Goal: Information Seeking & Learning: Learn about a topic

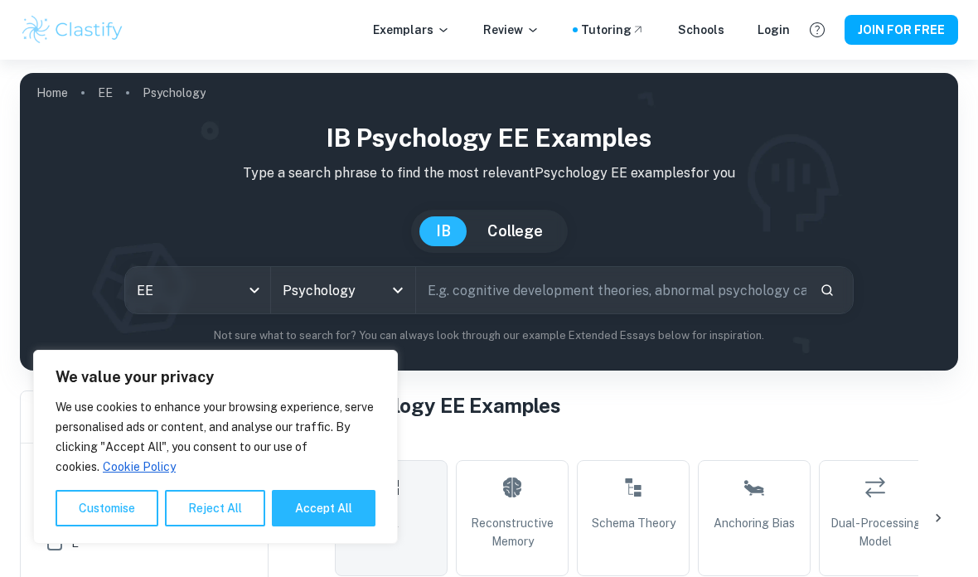
scroll to position [356, 0]
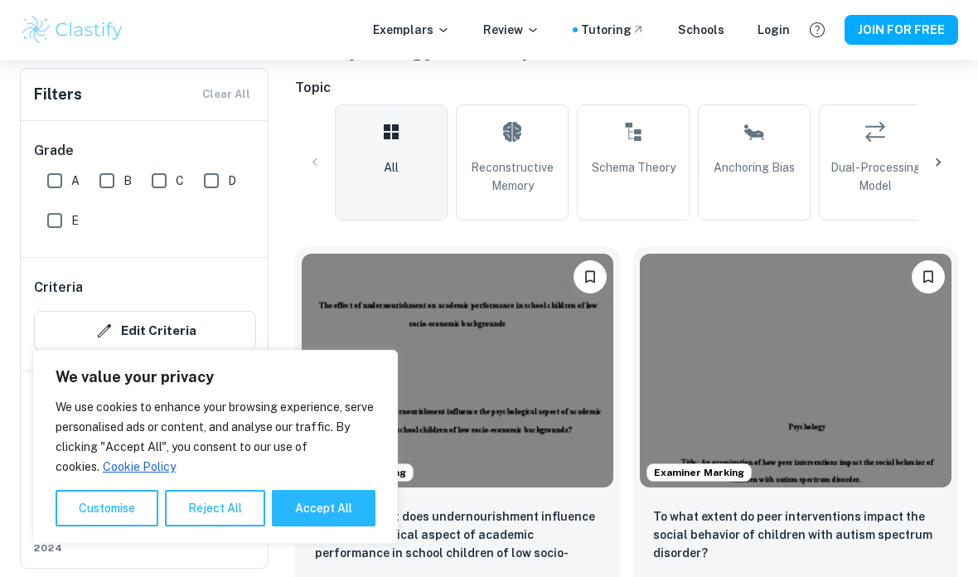
click at [223, 526] on button "Reject All" at bounding box center [215, 508] width 100 height 36
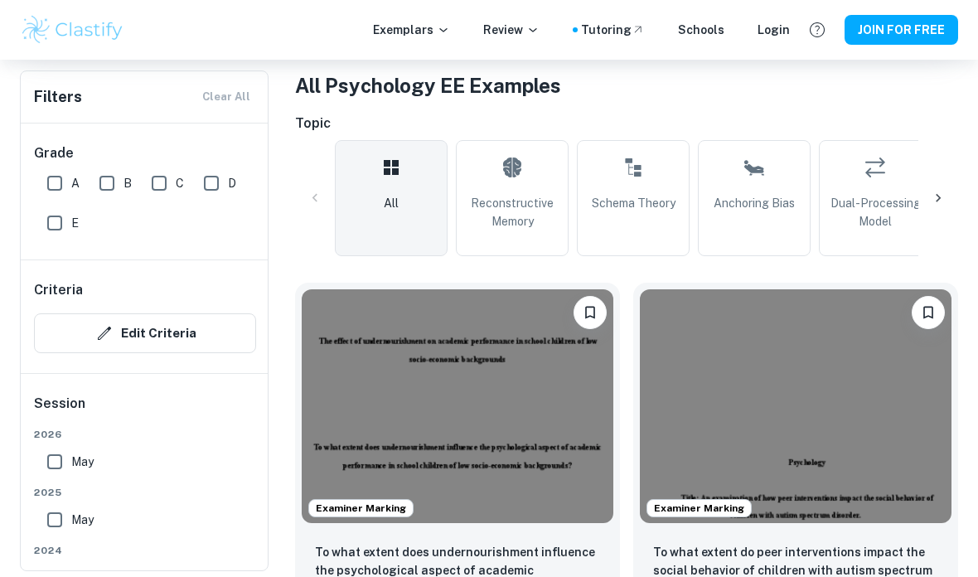
scroll to position [0, 0]
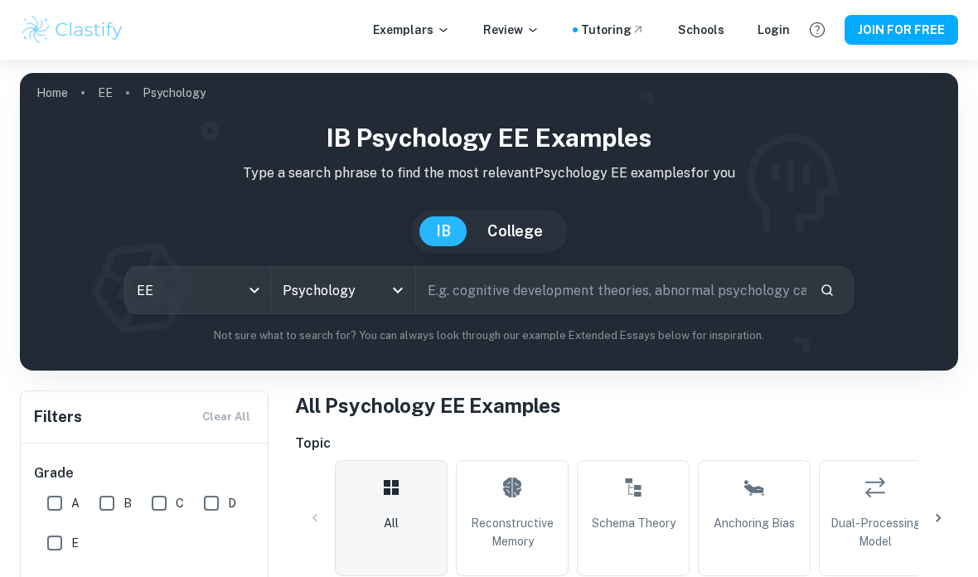
click at [574, 288] on input "text" at bounding box center [611, 290] width 390 height 46
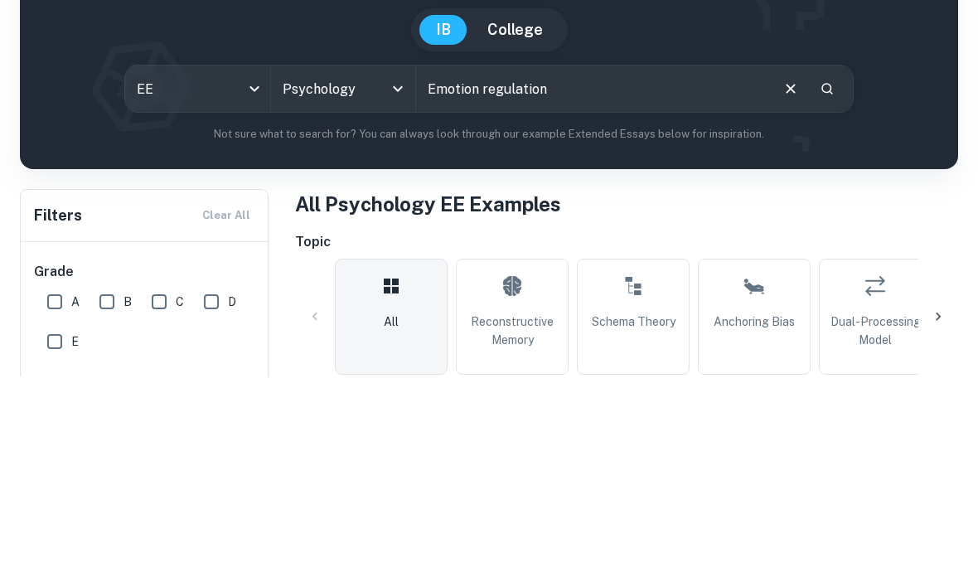
type input "Emotion regulation"
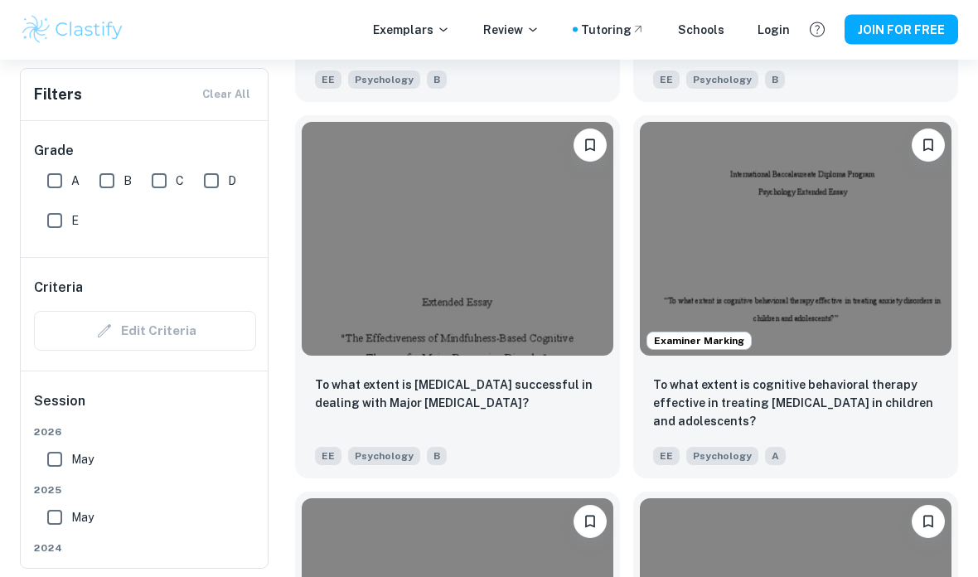
scroll to position [2368, 0]
click at [356, 199] on img at bounding box center [458, 239] width 312 height 234
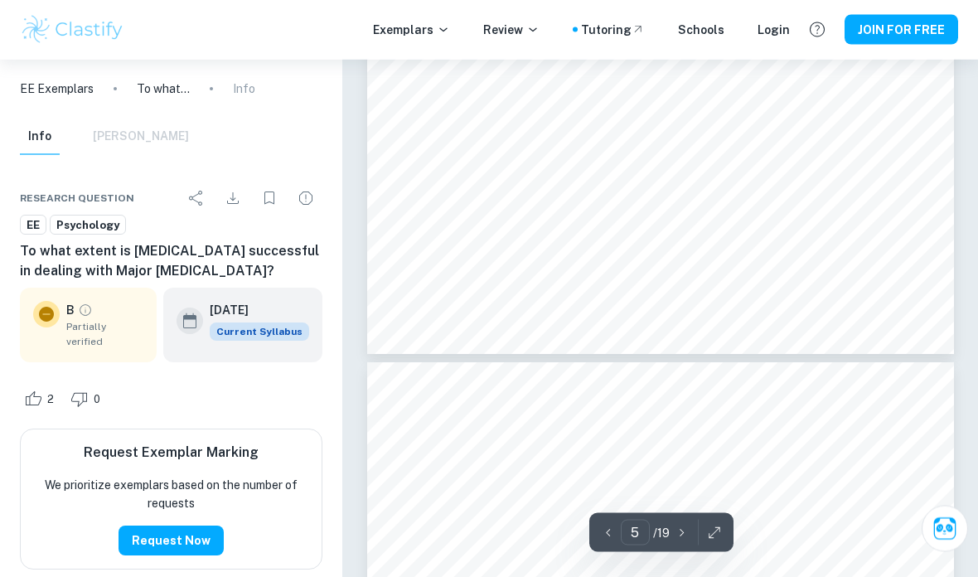
scroll to position [4093, 0]
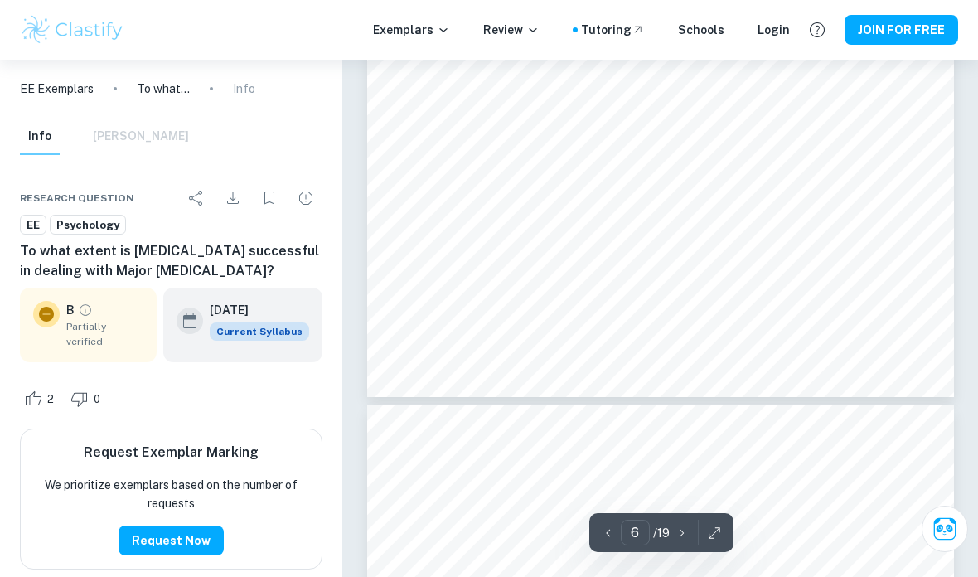
type input "7"
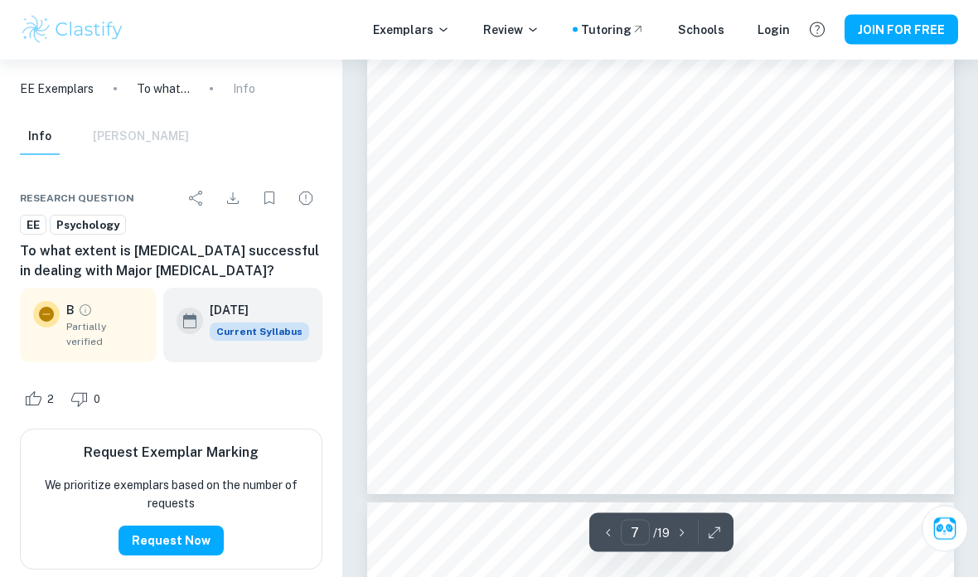
scroll to position [5628, 0]
